Goal: Understand process/instructions

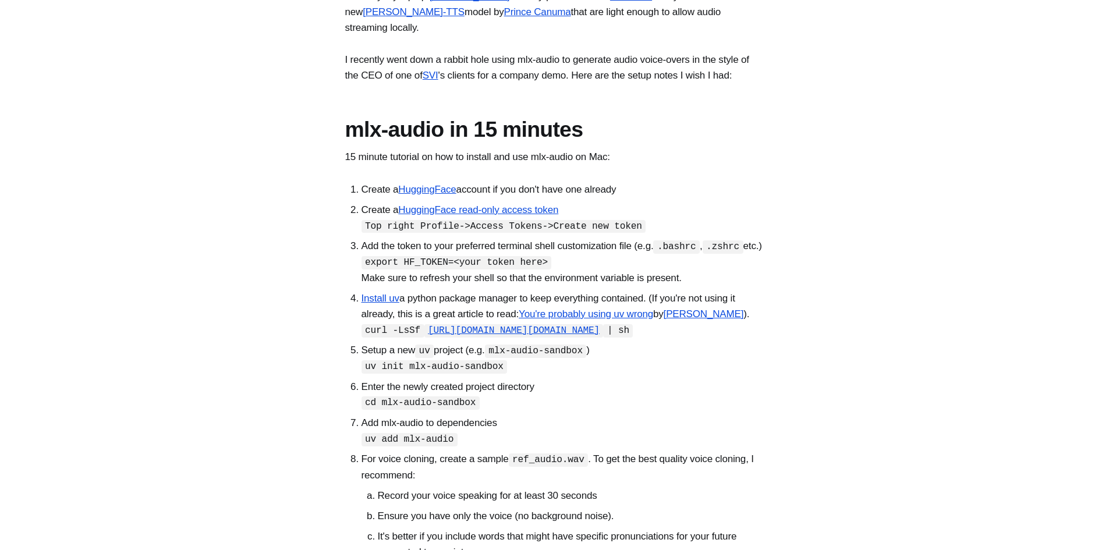
scroll to position [349, 0]
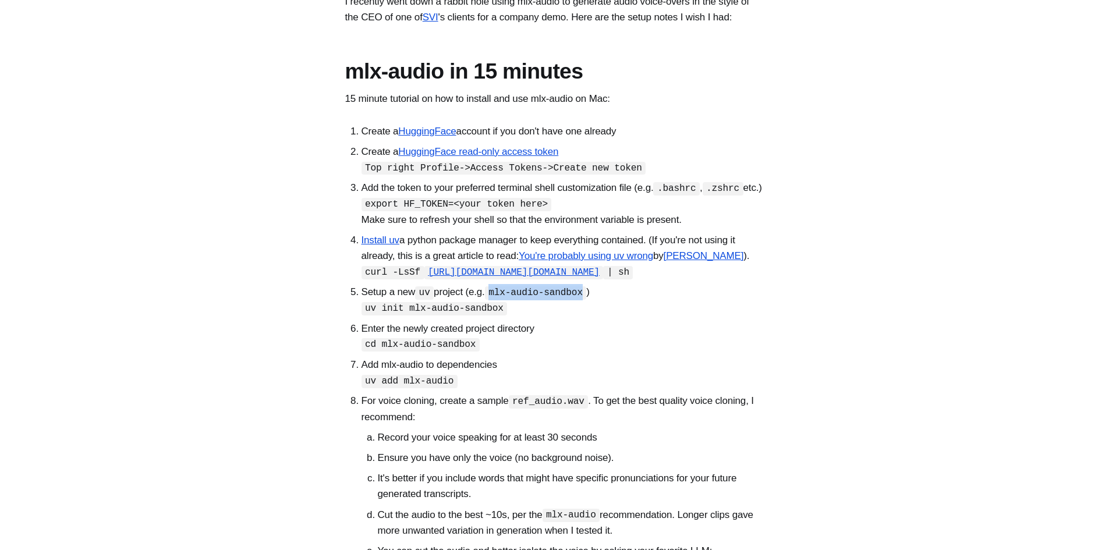
drag, startPoint x: 502, startPoint y: 364, endPoint x: 587, endPoint y: 368, distance: 85.7
click at [587, 300] on code "mlx-audio-sandbox" at bounding box center [536, 292] width 102 height 13
copy code "mlx-audio-sandbox"
drag, startPoint x: 366, startPoint y: 381, endPoint x: 491, endPoint y: 382, distance: 125.2
click at [491, 316] on code "uv init mlx-audio-sandbox" at bounding box center [435, 308] width 146 height 13
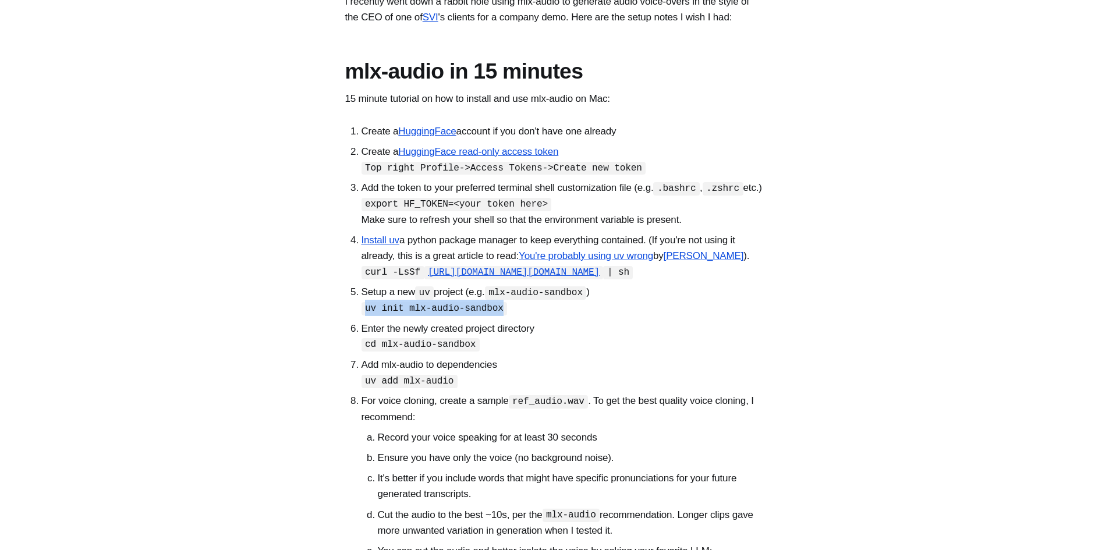
copy code "uv init mlx-audio-sandbox"
drag, startPoint x: 366, startPoint y: 420, endPoint x: 465, endPoint y: 419, distance: 99.0
click at [465, 352] on code "cd mlx-audio-sandbox" at bounding box center [421, 344] width 118 height 13
copy code "cd mlx-audio-sandbox"
drag, startPoint x: 365, startPoint y: 453, endPoint x: 444, endPoint y: 453, distance: 79.2
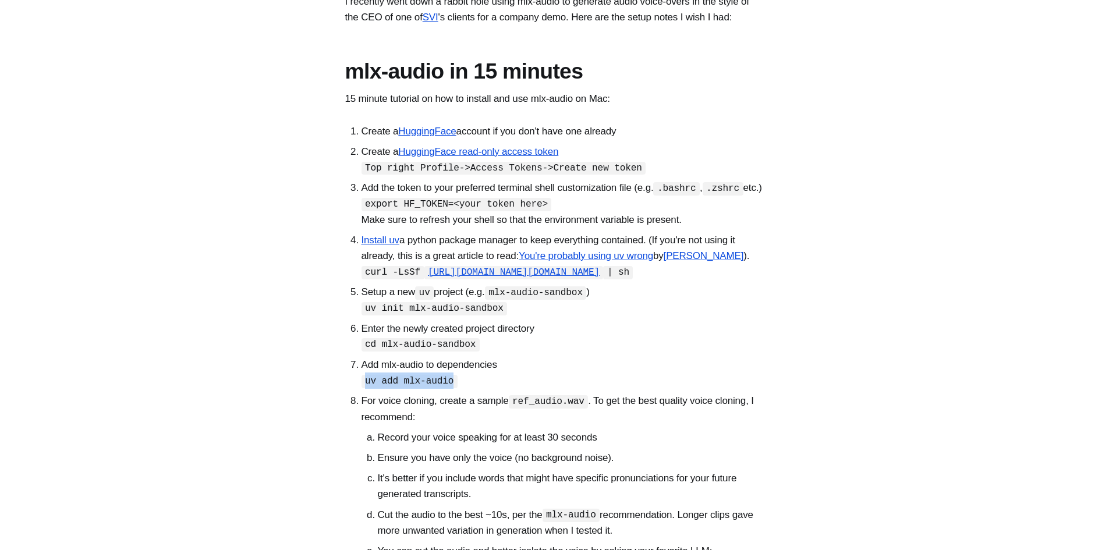
click at [444, 388] on code "uv add mlx-audio" at bounding box center [410, 381] width 96 height 13
copy code "uv add mlx-audio"
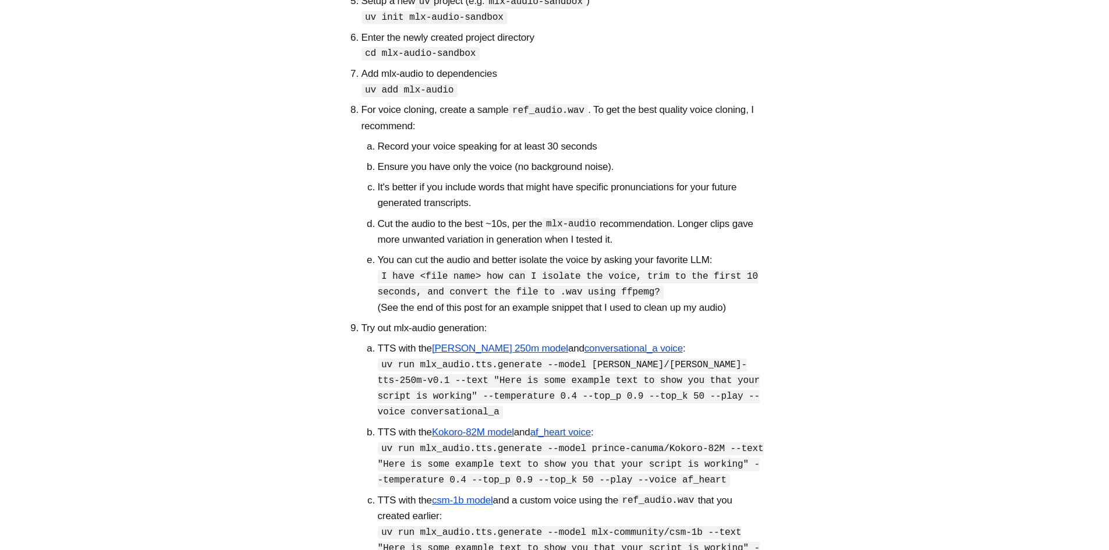
scroll to position [757, 0]
